Goal: Task Accomplishment & Management: Complete application form

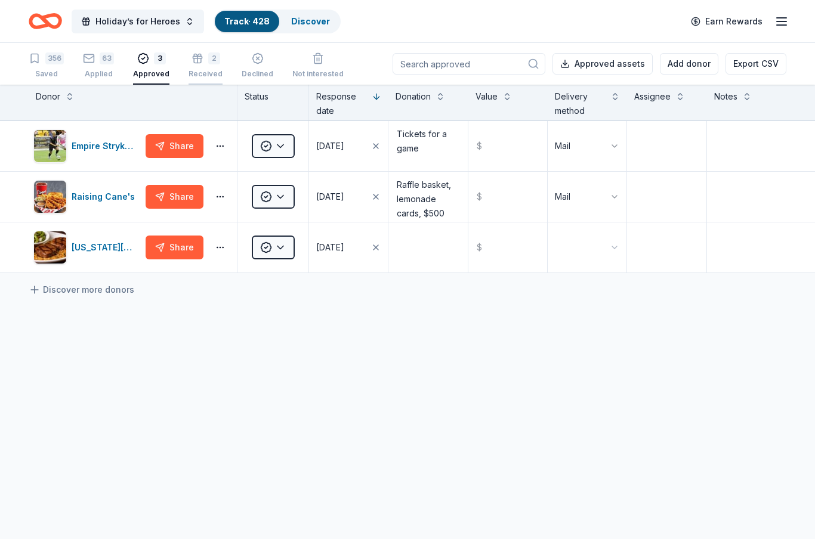
click at [196, 62] on icon "button" at bounding box center [197, 58] width 12 height 12
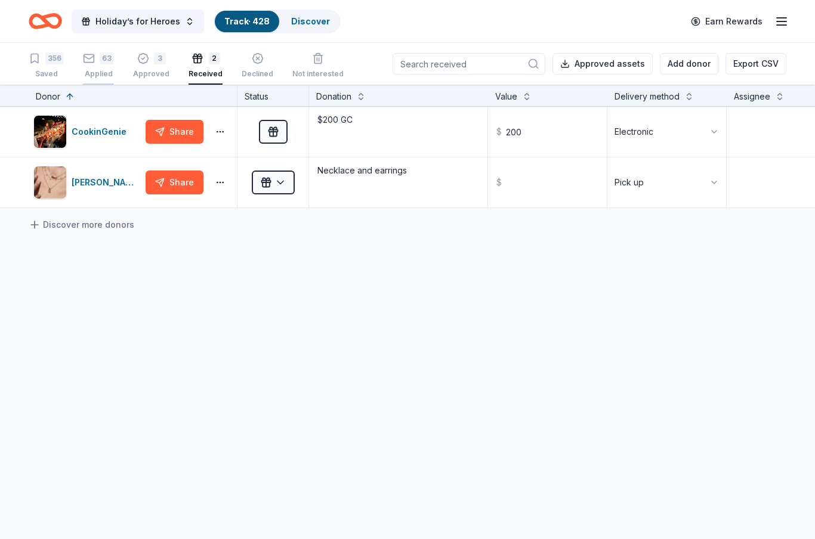
click at [95, 68] on div "63 Applied" at bounding box center [98, 65] width 31 height 26
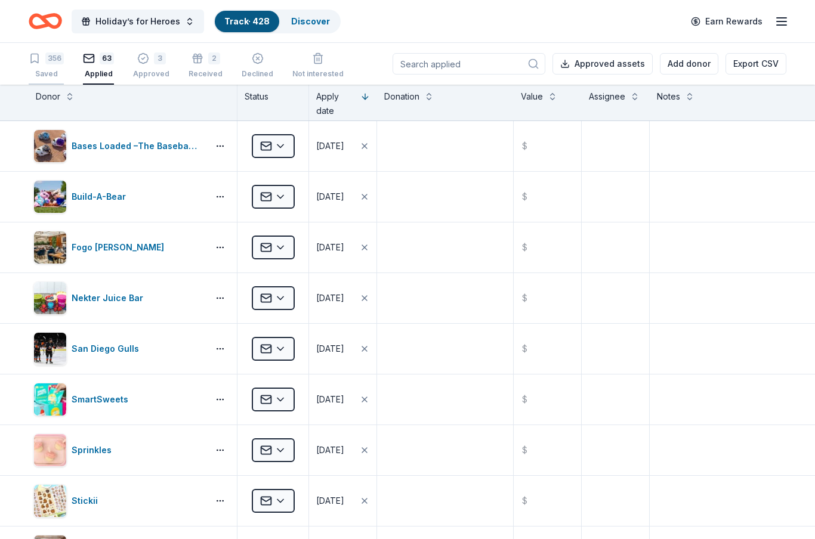
click at [54, 58] on div "356" at bounding box center [54, 58] width 18 height 12
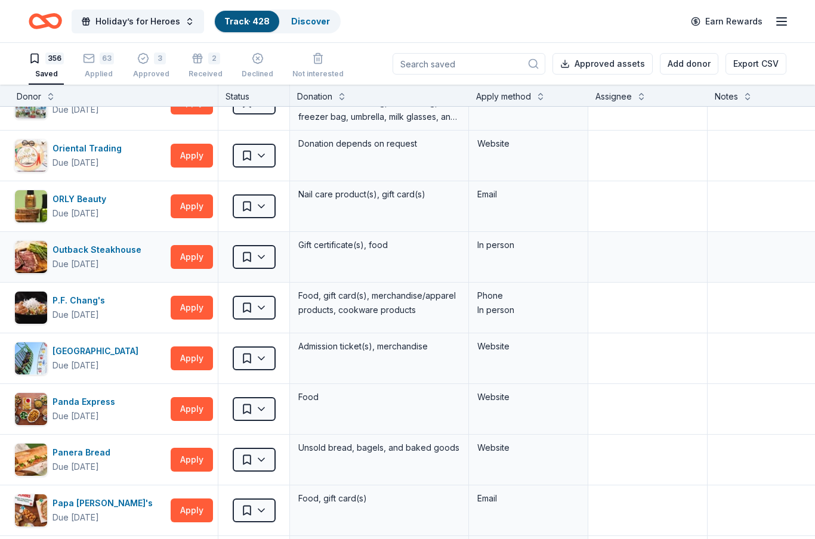
scroll to position [10924, 15]
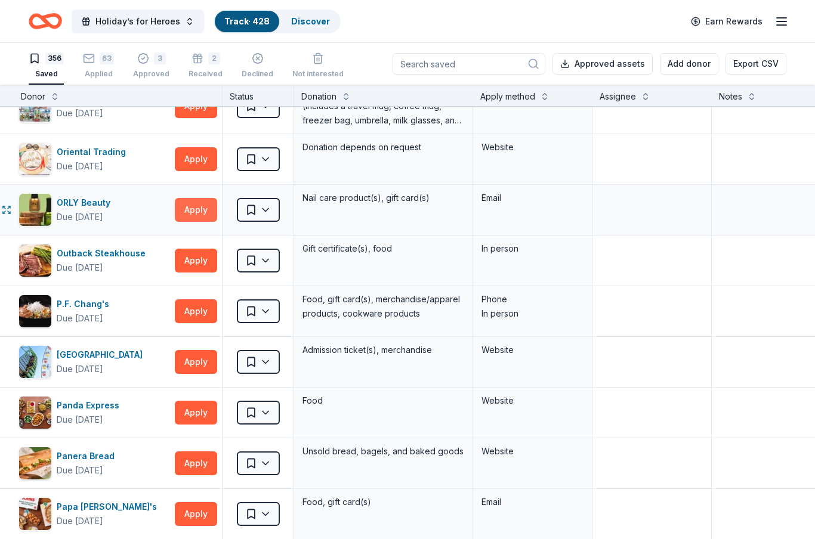
click at [213, 216] on button "Apply" at bounding box center [196, 210] width 42 height 24
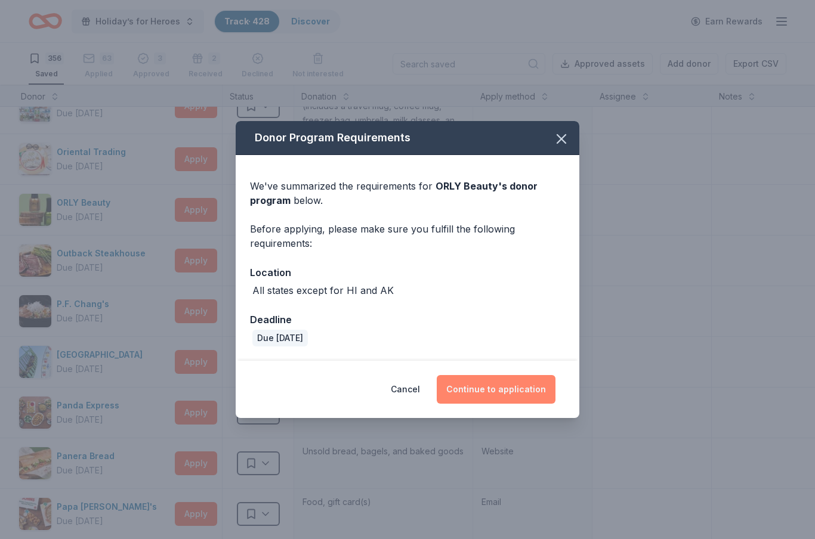
click at [498, 390] on button "Continue to application" at bounding box center [496, 389] width 119 height 29
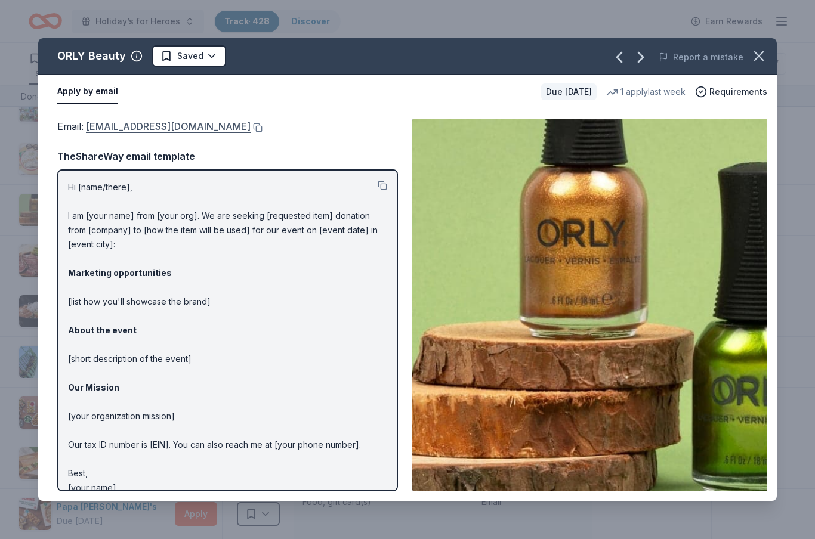
click at [209, 129] on link "[EMAIL_ADDRESS][DOMAIN_NAME]" at bounding box center [168, 127] width 165 height 16
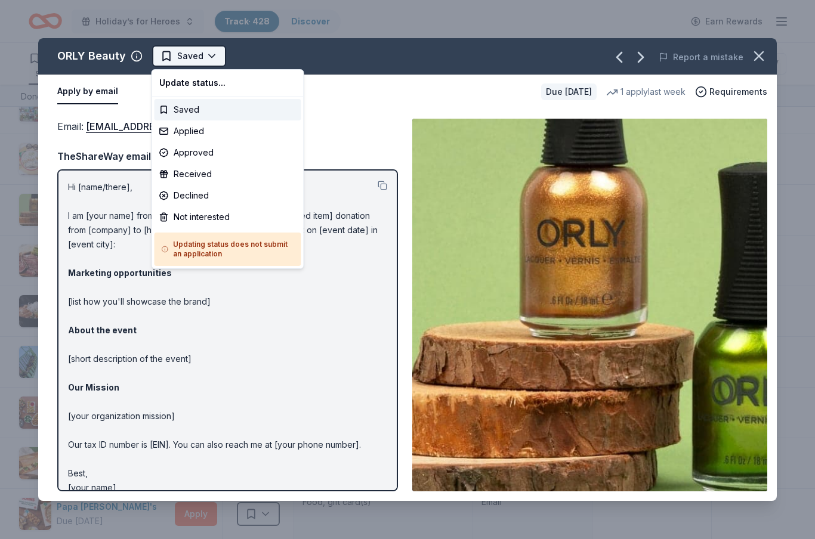
click at [206, 61] on html "Holiday’s for Heroes Track · 428 Discover Earn Rewards 356 Saved 63 Applied 3 A…" at bounding box center [407, 269] width 815 height 539
click at [191, 137] on div "Applied" at bounding box center [227, 130] width 147 height 21
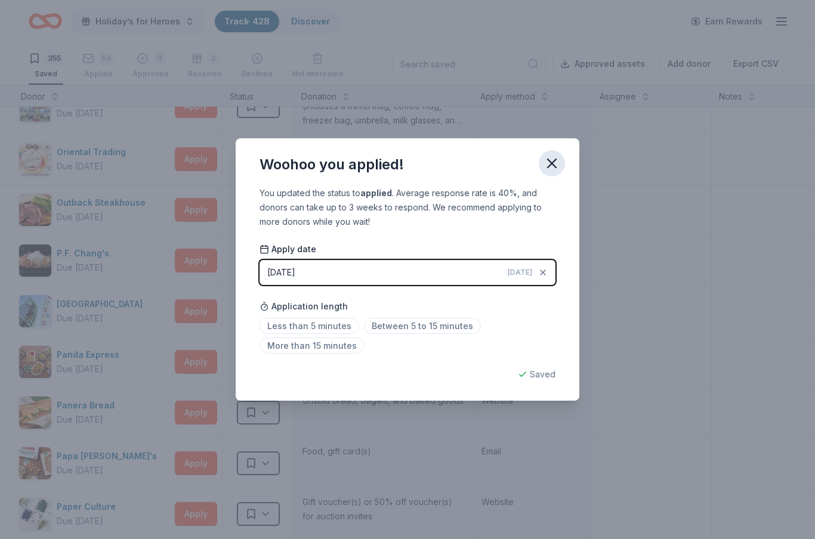
click at [553, 163] on icon "button" at bounding box center [551, 163] width 17 height 17
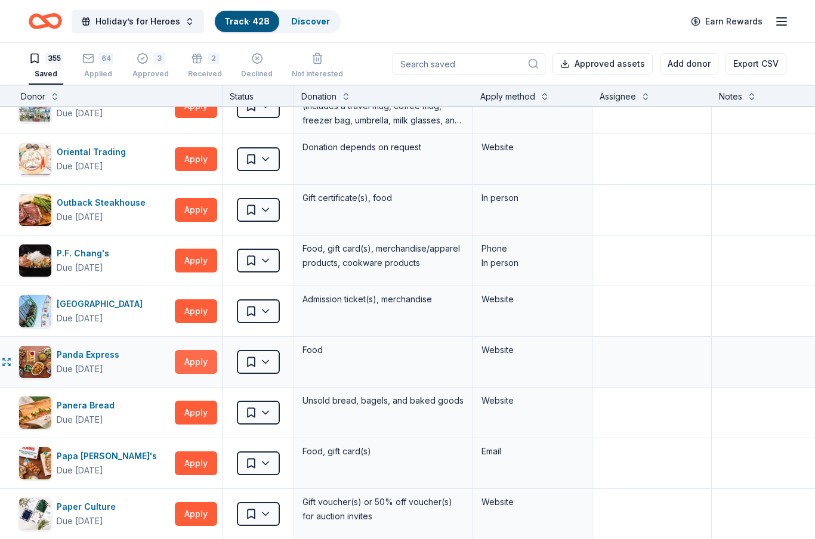
click at [208, 361] on button "Apply" at bounding box center [196, 362] width 42 height 24
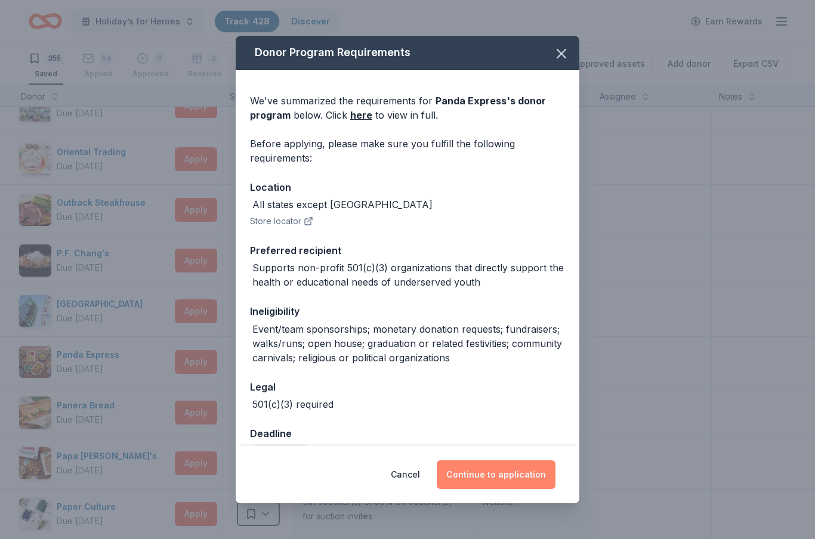
click at [515, 475] on button "Continue to application" at bounding box center [496, 474] width 119 height 29
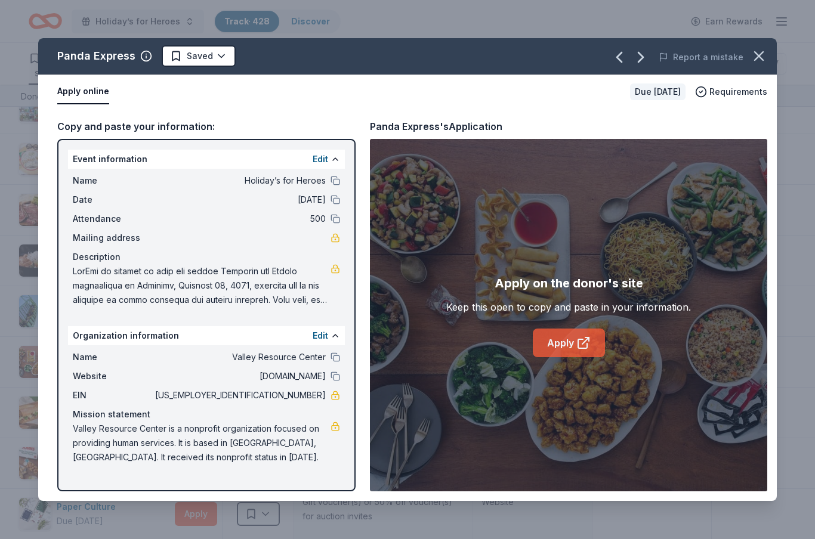
click at [568, 342] on link "Apply" at bounding box center [569, 343] width 72 height 29
click at [215, 57] on html "Holiday’s for Heroes Track · 428 Discover Earn Rewards 355 Saved 64 Applied 3 A…" at bounding box center [407, 269] width 815 height 539
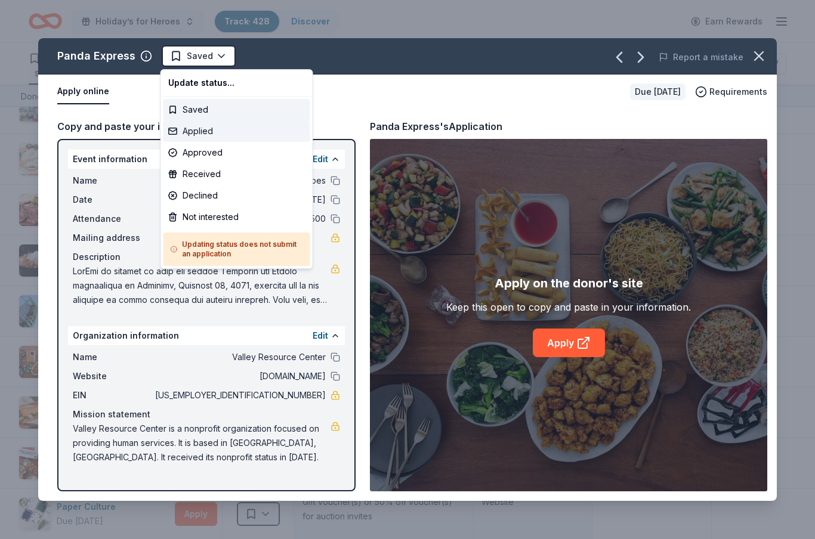
click at [204, 134] on div "Applied" at bounding box center [236, 130] width 147 height 21
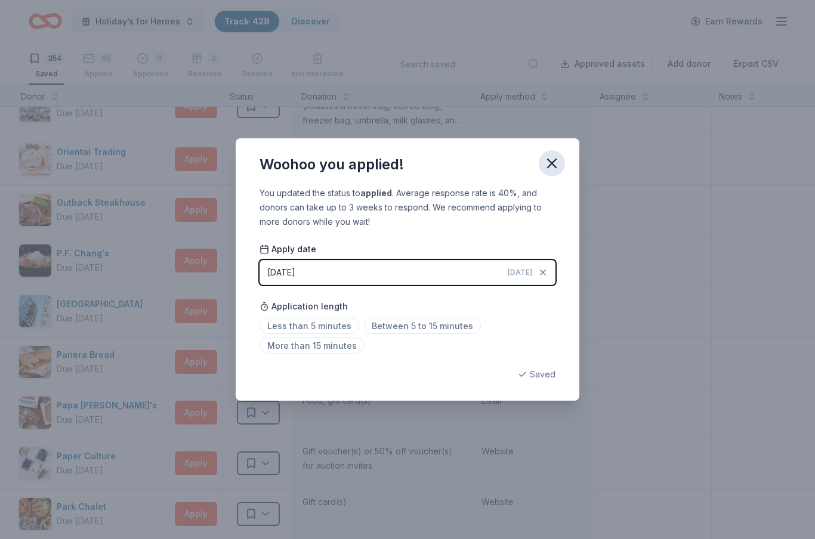
click at [552, 166] on icon "button" at bounding box center [551, 163] width 17 height 17
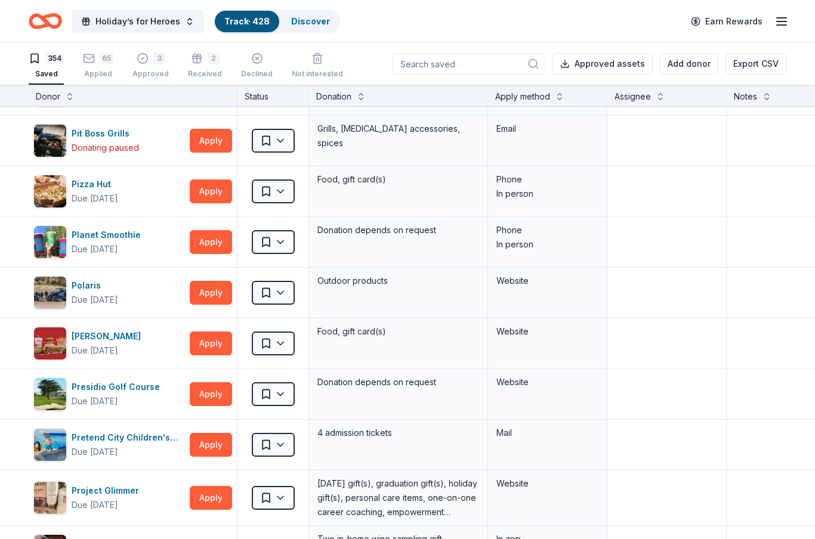
scroll to position [11814, 0]
